Goal: Information Seeking & Learning: Learn about a topic

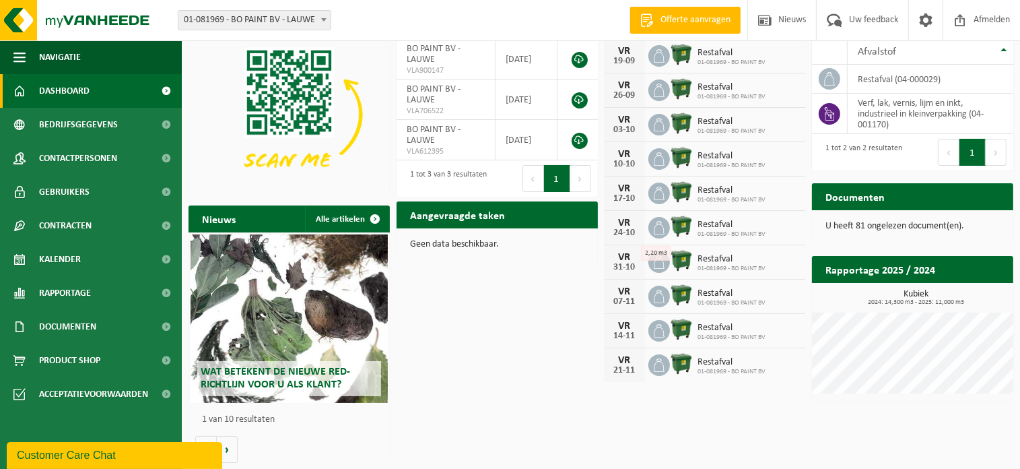
click at [279, 287] on div "Wat betekent de nieuwe RED-richtlijn voor u als klant?" at bounding box center [289, 318] width 197 height 168
